Goal: Connect with others: Connect with others

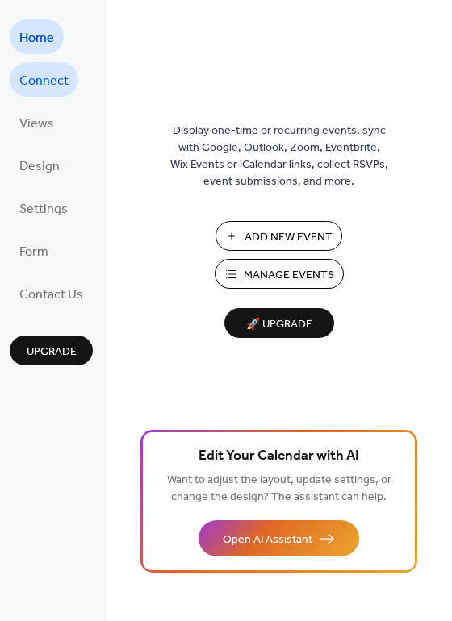
click at [65, 69] on span "Connect" at bounding box center [43, 81] width 49 height 25
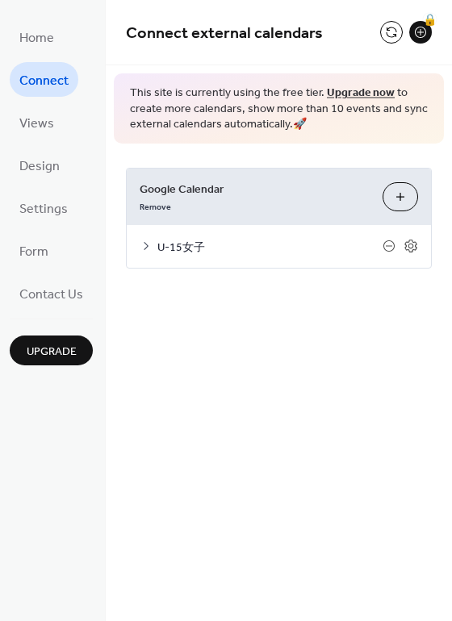
click at [406, 32] on div "🔒" at bounding box center [406, 32] width 52 height 23
click at [389, 33] on button at bounding box center [391, 32] width 23 height 23
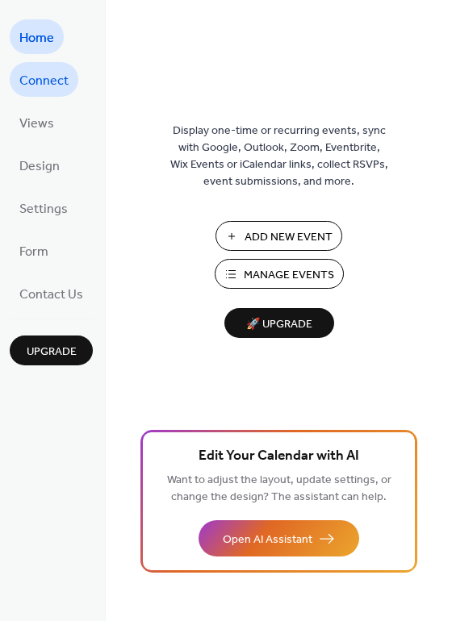
click at [54, 77] on span "Connect" at bounding box center [43, 81] width 49 height 25
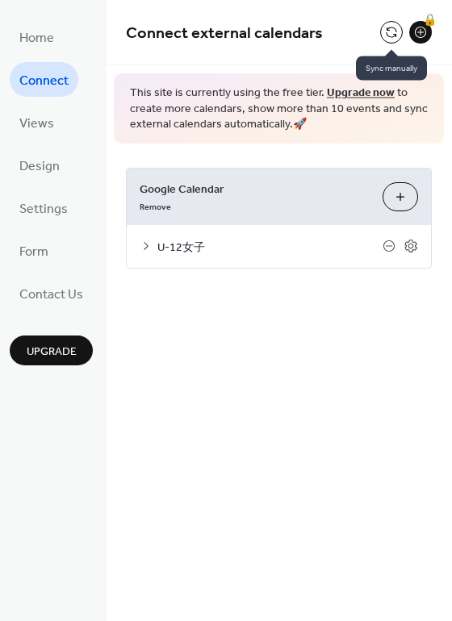
click at [387, 32] on button at bounding box center [391, 32] width 23 height 23
